Goal: Check status

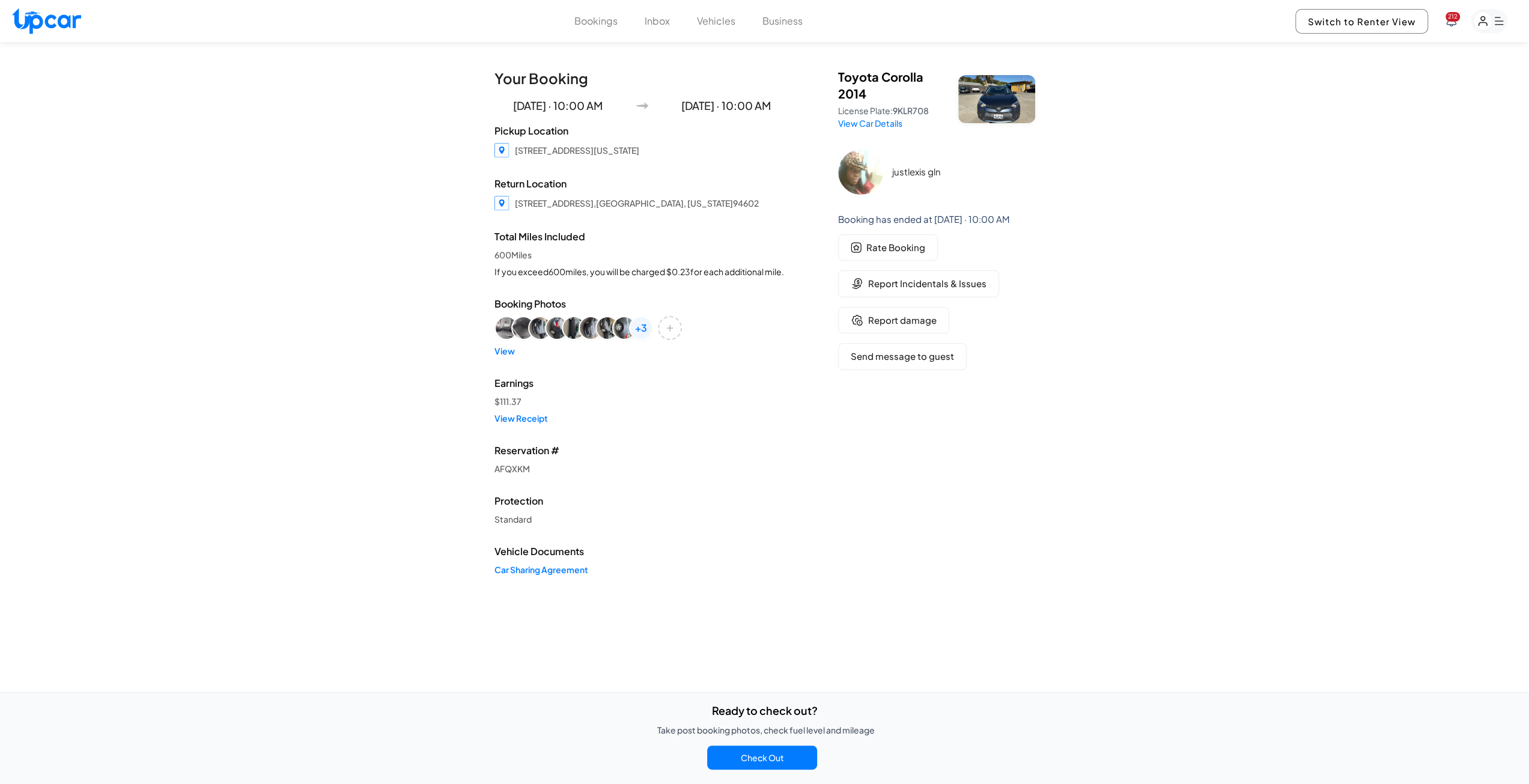
click at [602, 31] on div "Bookings Inbox Vehicles Business 212 Switch to Renter View 212" at bounding box center [764, 21] width 1529 height 42
click at [594, 23] on button "Bookings" at bounding box center [596, 21] width 43 height 14
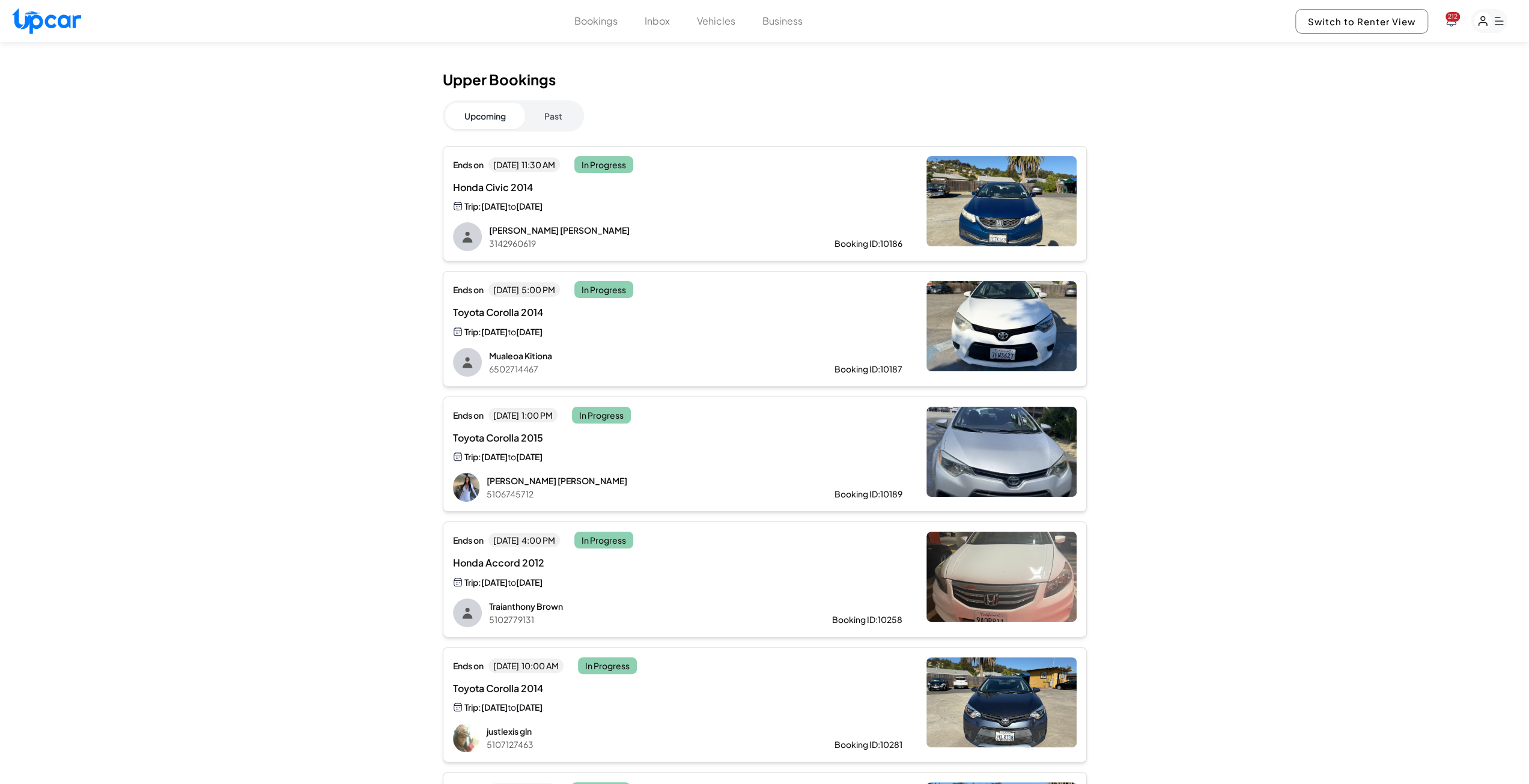
click at [829, 333] on div "Toyota Corolla 2014 Trip: [DATE] to [DATE]" at bounding box center [677, 321] width 449 height 33
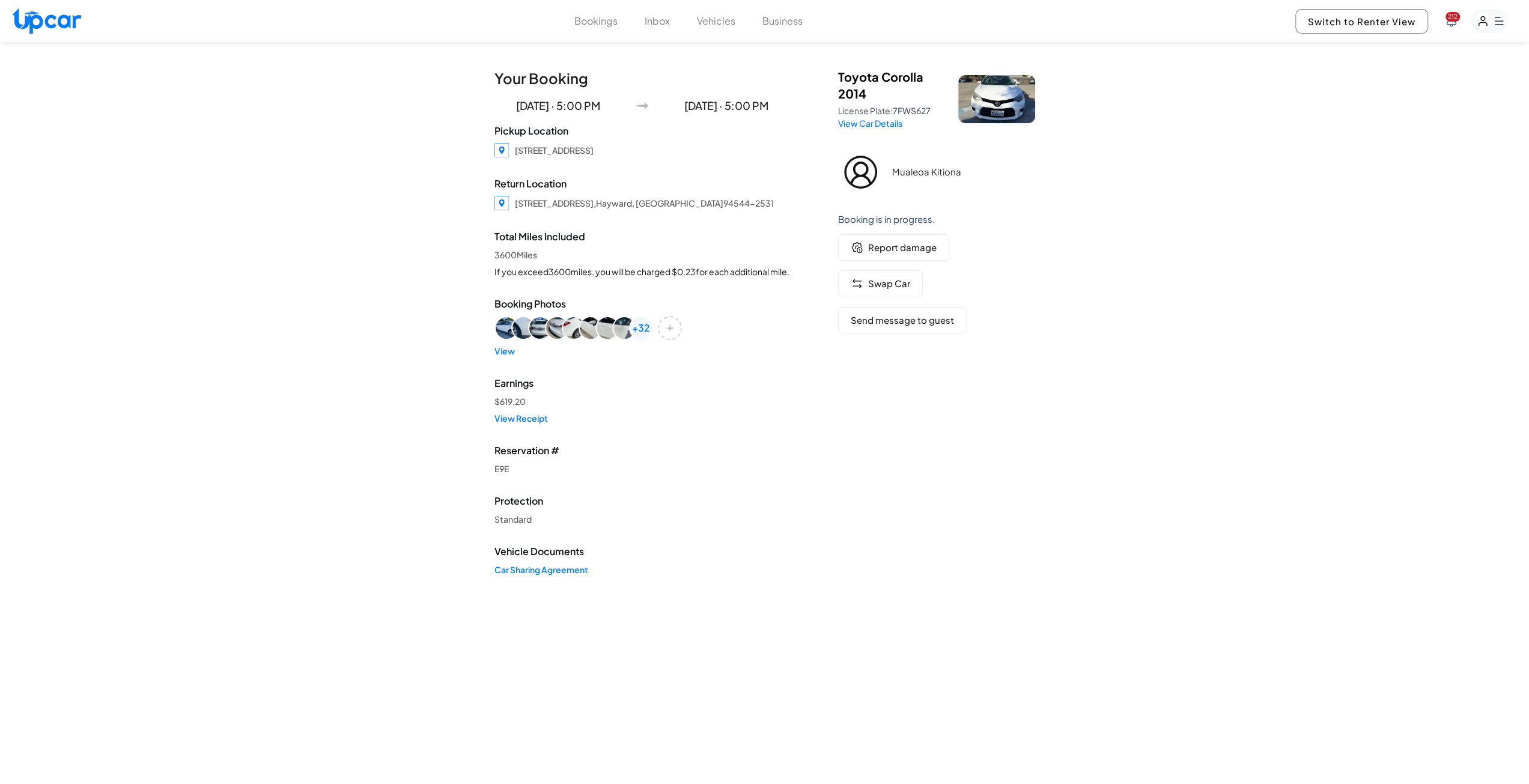
click at [877, 123] on link "View Car Details" at bounding box center [870, 123] width 64 height 10
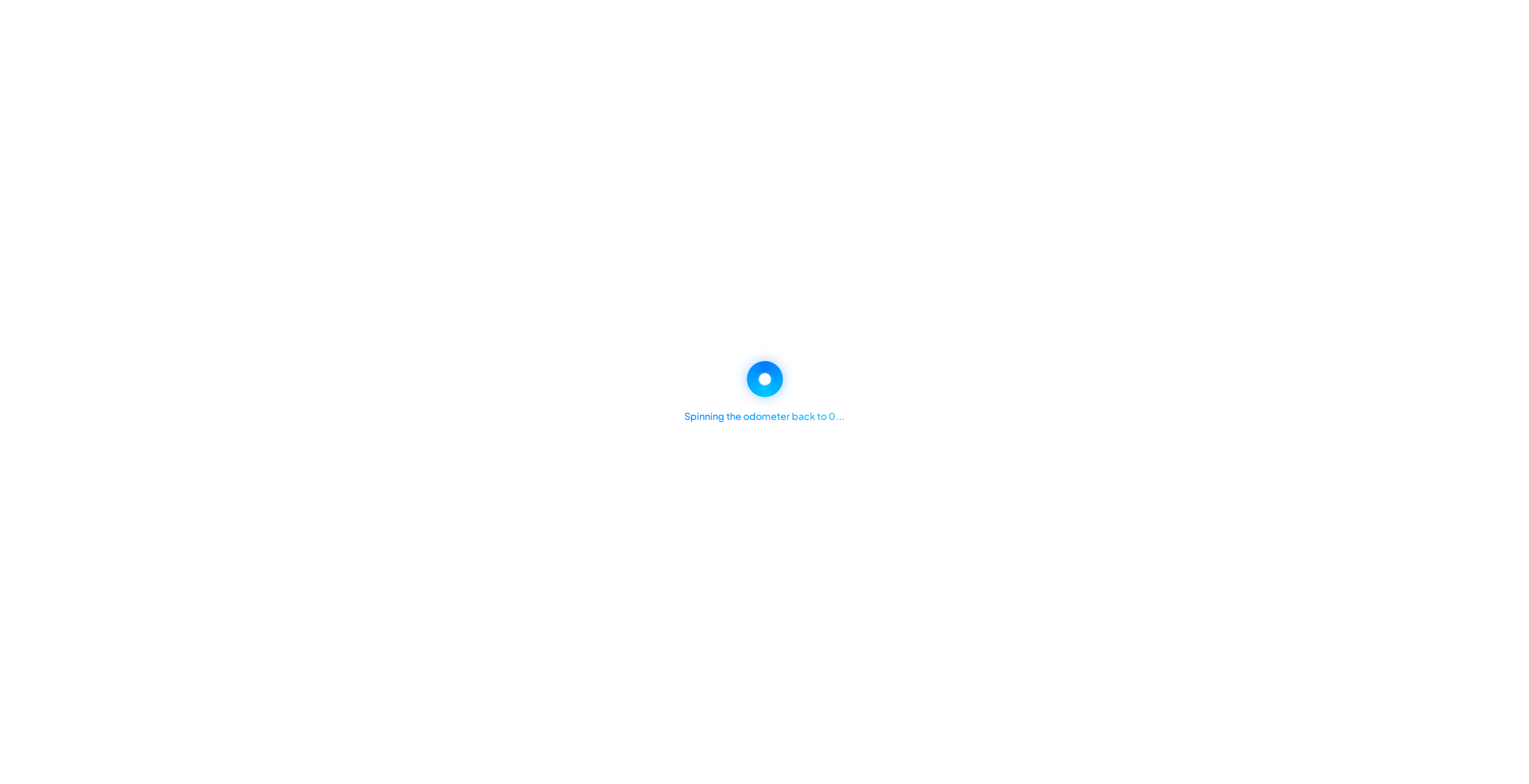
select select "********"
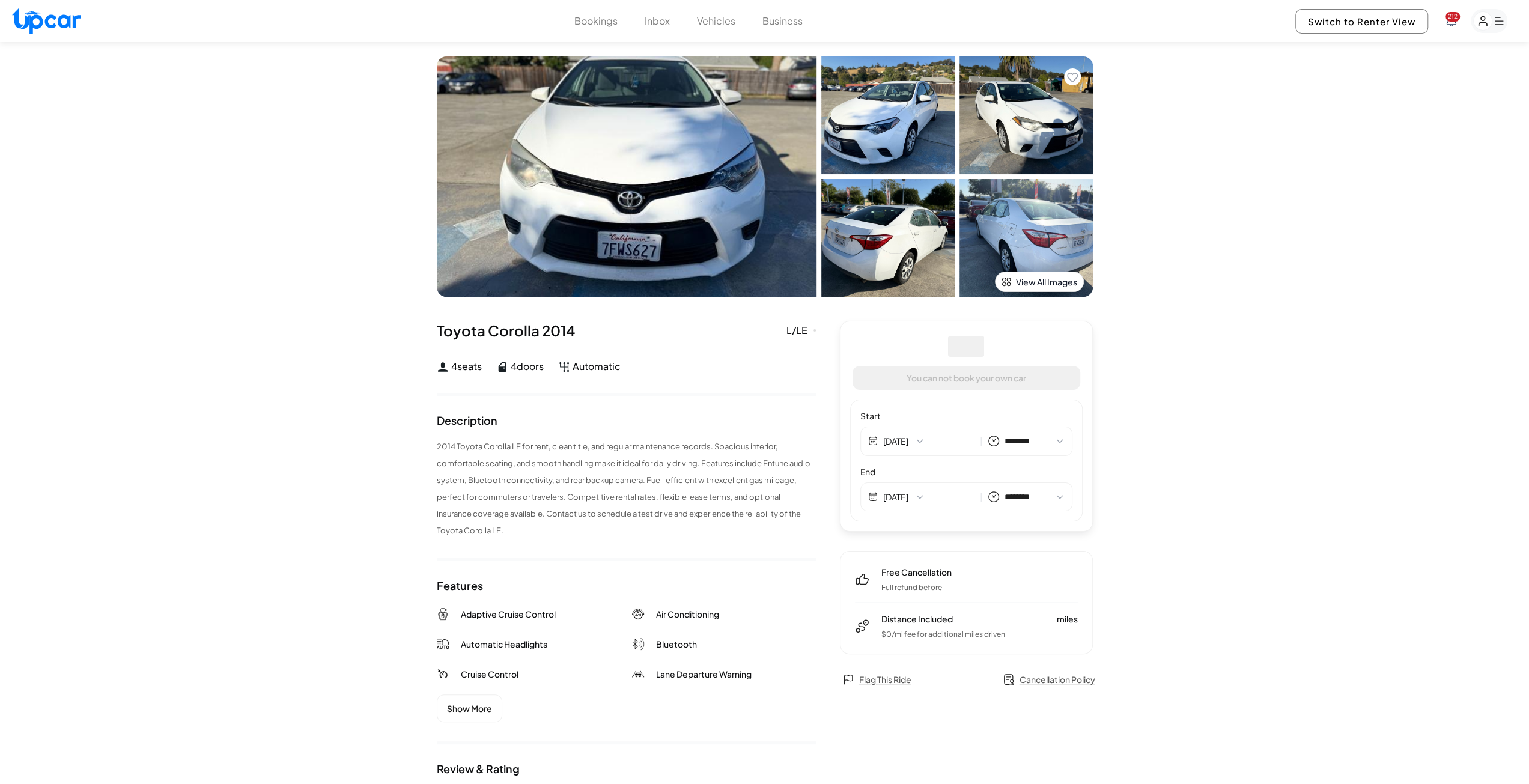
select select "********"
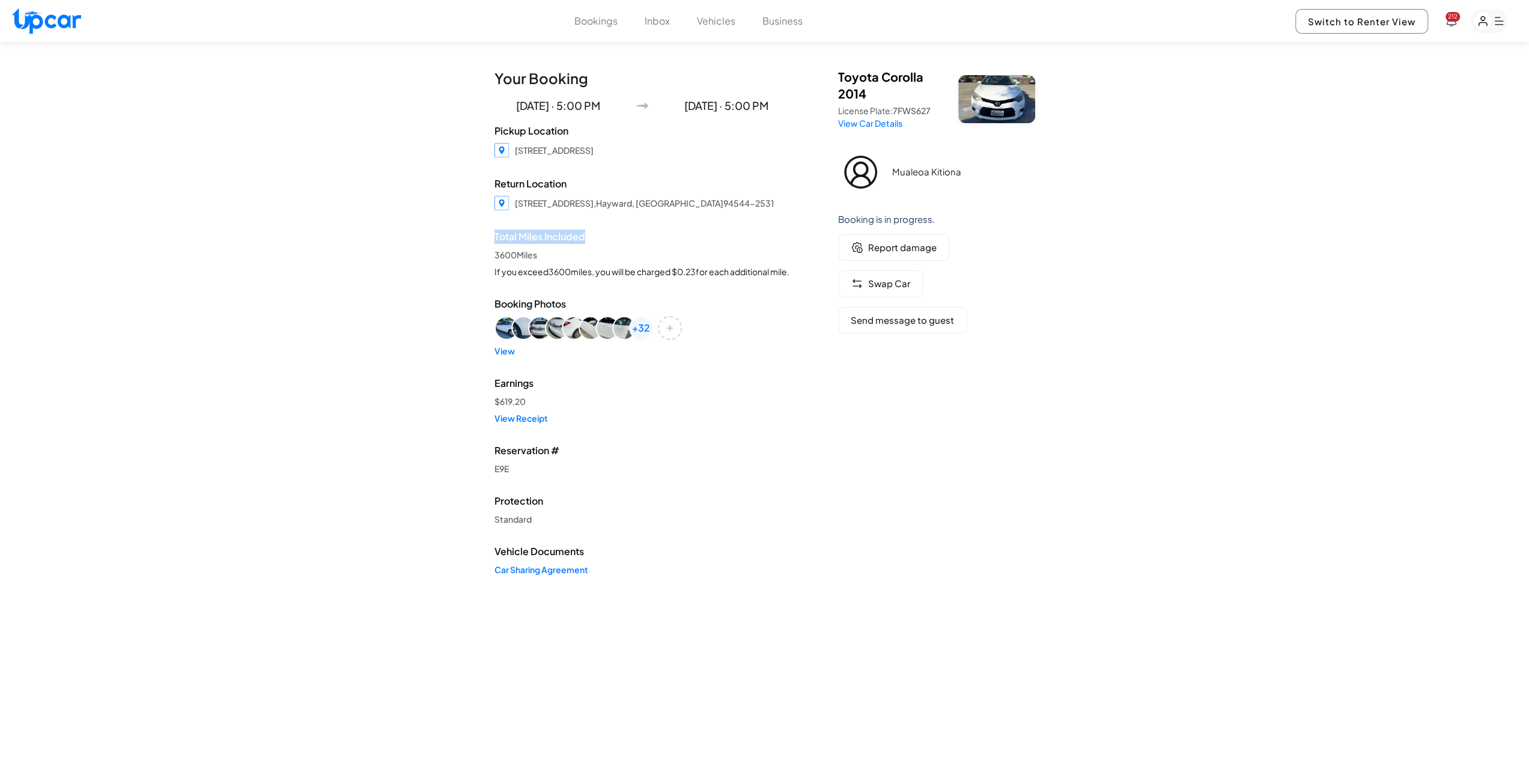
drag, startPoint x: 493, startPoint y: 235, endPoint x: 591, endPoint y: 244, distance: 98.4
click at [591, 244] on div "Your Booking [DATE] · 5:00 PM [DATE] · 5:00 PM Pickup Location [STREET_ADDRESS]…" at bounding box center [765, 331] width 565 height 579
click at [680, 424] on link "View Receipt" at bounding box center [642, 418] width 296 height 12
click at [607, 18] on button "Bookings" at bounding box center [596, 21] width 43 height 14
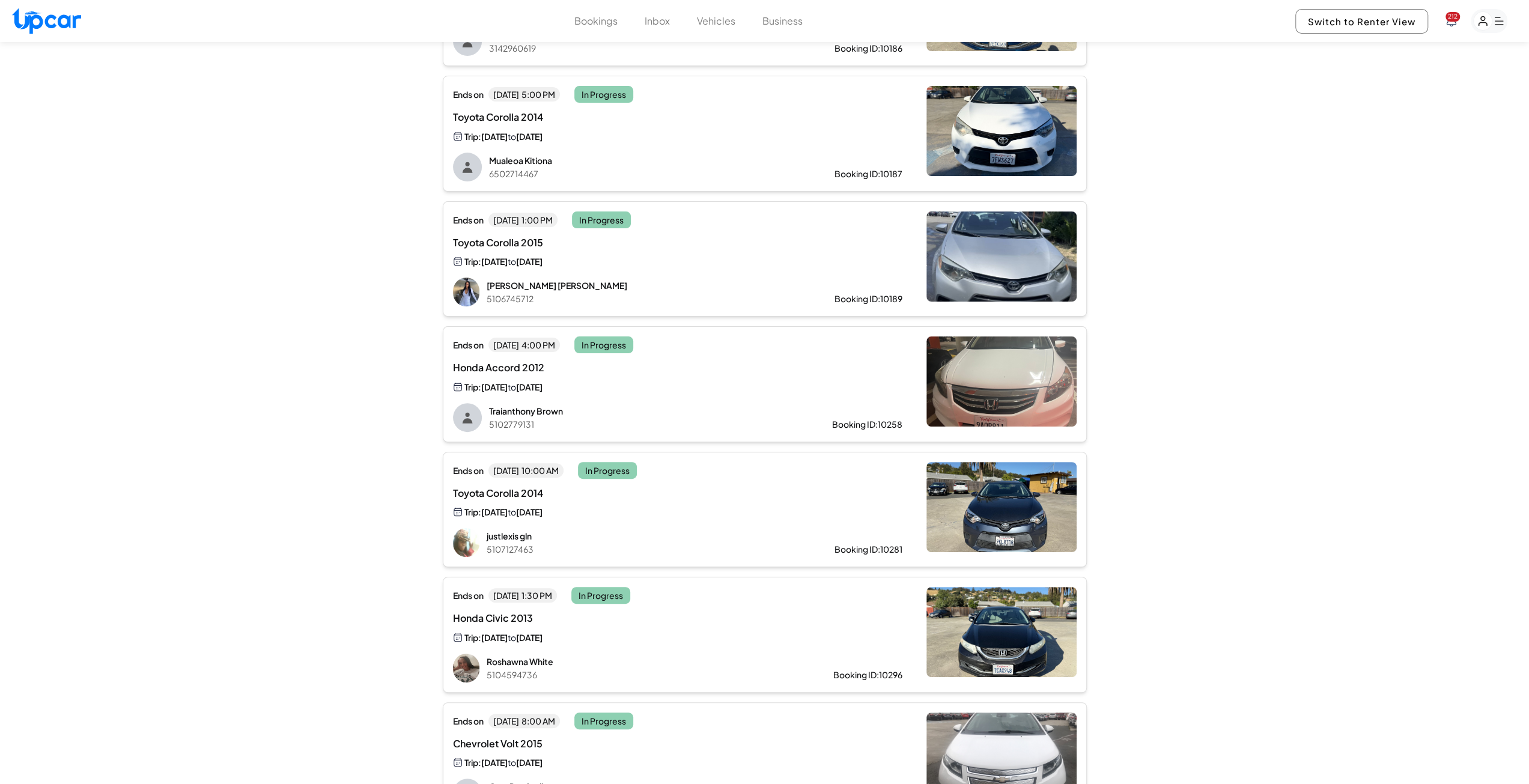
scroll to position [300, 0]
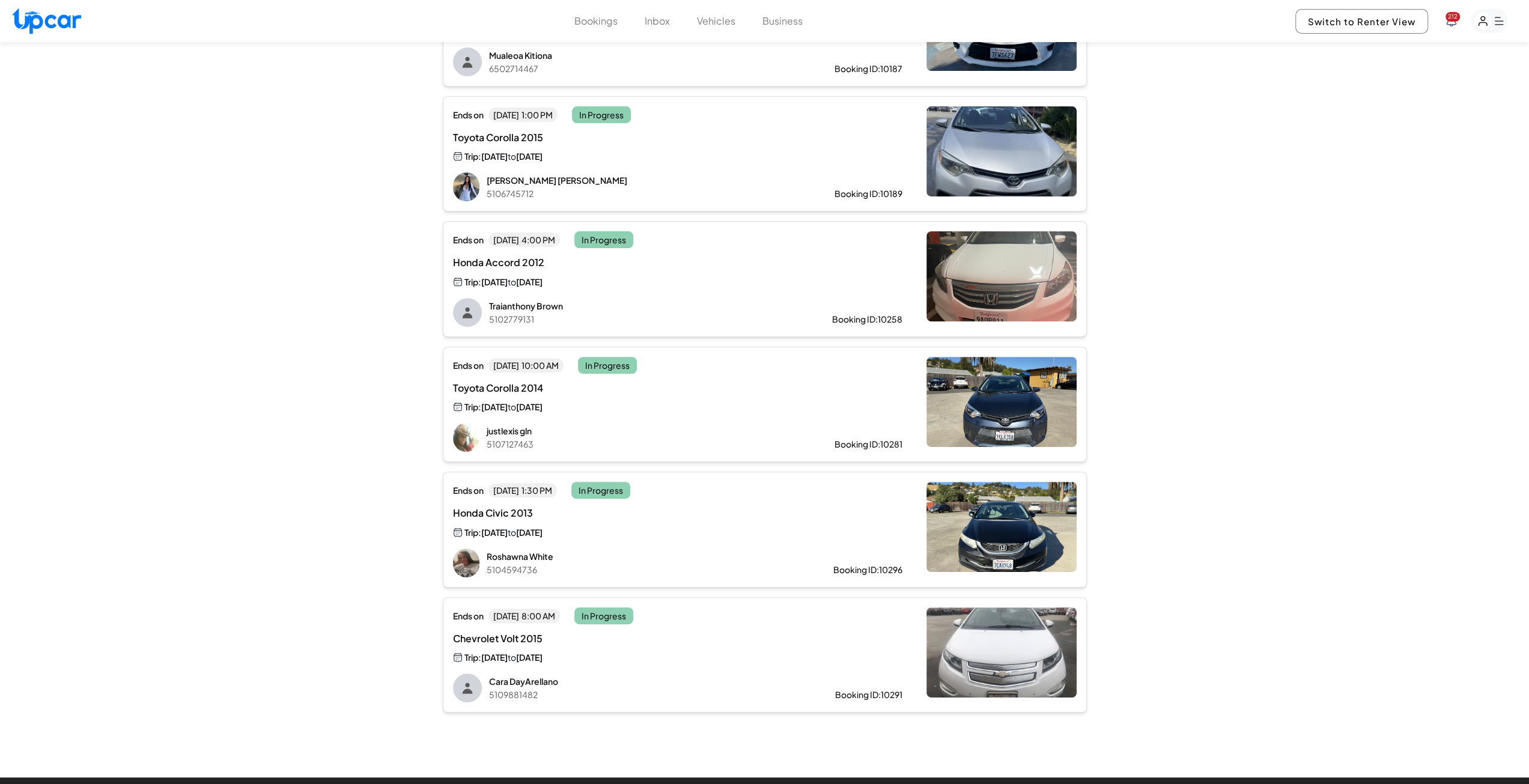
click at [566, 417] on div "Ends [DATE][DATE] 10:00 AM In Progress Toyota Corolla 2014 Trip: [DATE] to [DAT…" at bounding box center [677, 404] width 449 height 96
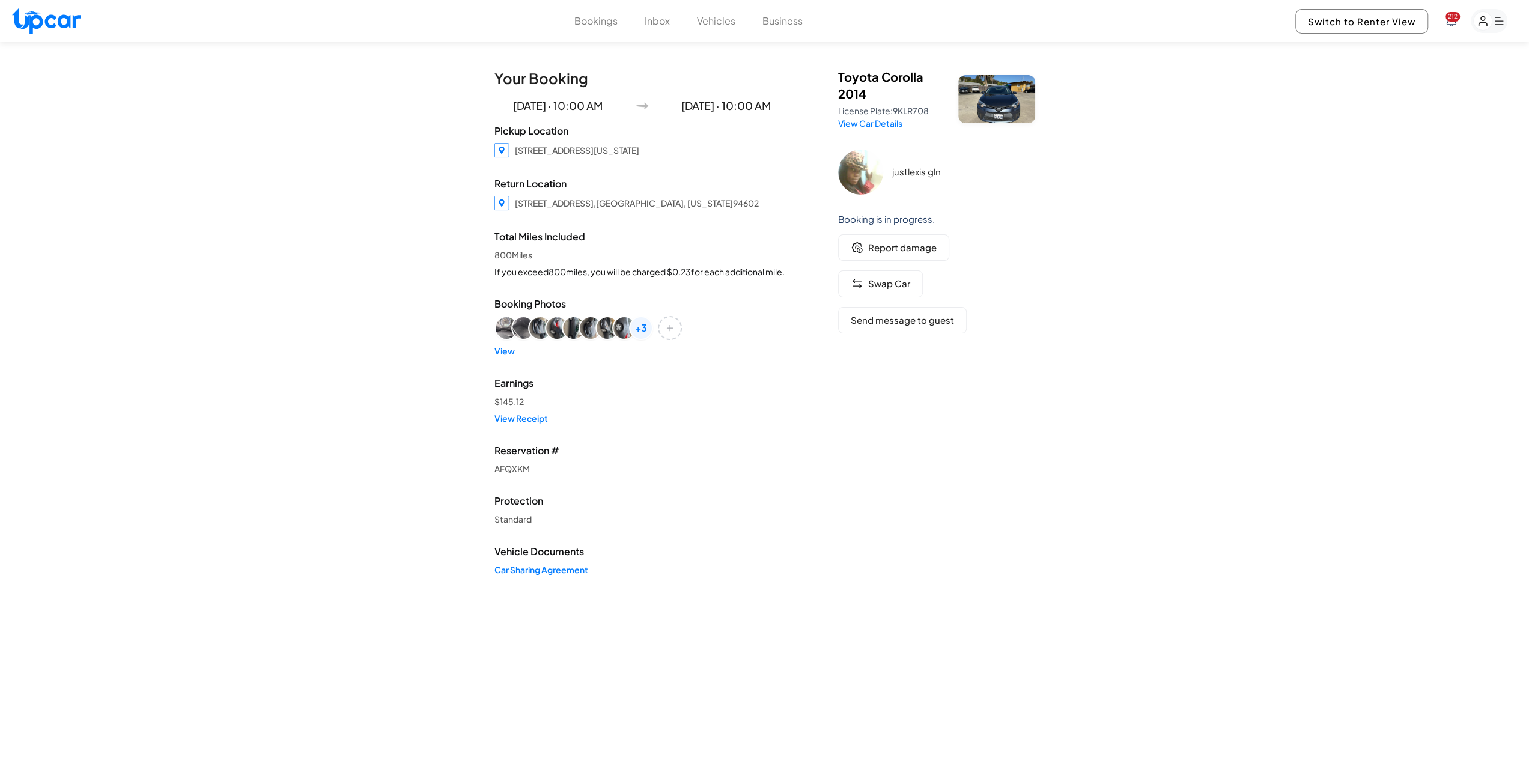
click at [592, 30] on div "Bookings Inbox Vehicles Business 212 Switch to Renter View 212" at bounding box center [764, 21] width 1529 height 42
click at [598, 22] on button "Bookings" at bounding box center [596, 21] width 43 height 14
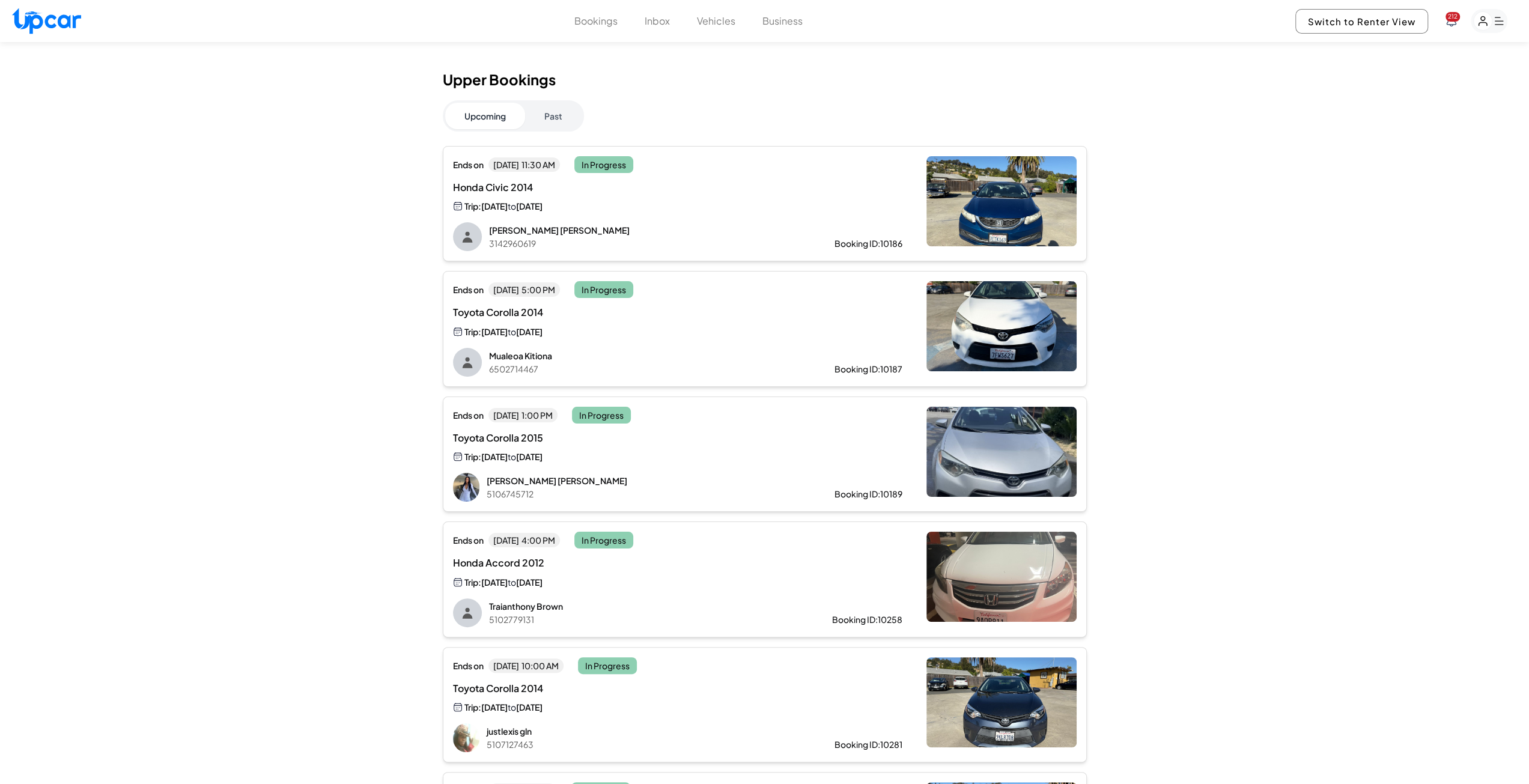
scroll to position [511, 0]
